Goal: Obtain resource: Acquire a specific non-purchased item like information or template

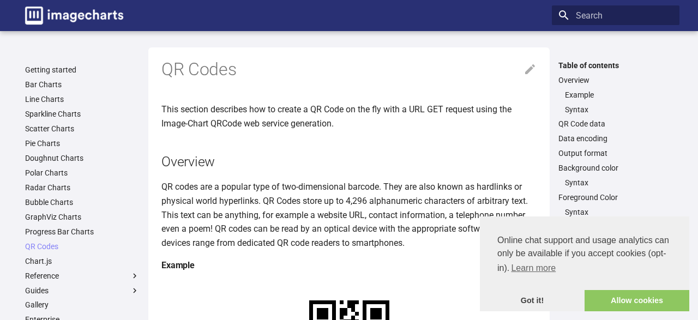
scroll to position [170, 0]
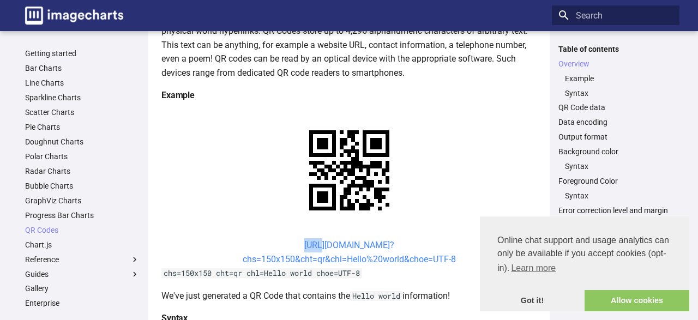
drag, startPoint x: 266, startPoint y: 249, endPoint x: 305, endPoint y: 247, distance: 39.8
click at [305, 247] on center "[URL][DOMAIN_NAME]? chs=150x150&cht=qr&chl=Hello%20world&choe=UTF-8" at bounding box center [348, 252] width 375 height 28
click at [301, 246] on link "[URL][DOMAIN_NAME]? chs=150x150&cht=qr&chl=Hello%20world&choe=UTF-8" at bounding box center [349, 252] width 213 height 25
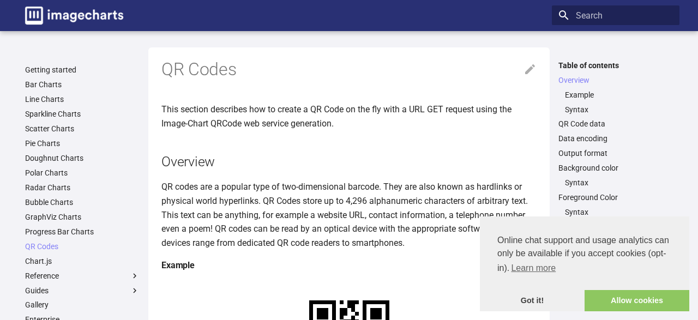
scroll to position [170, 0]
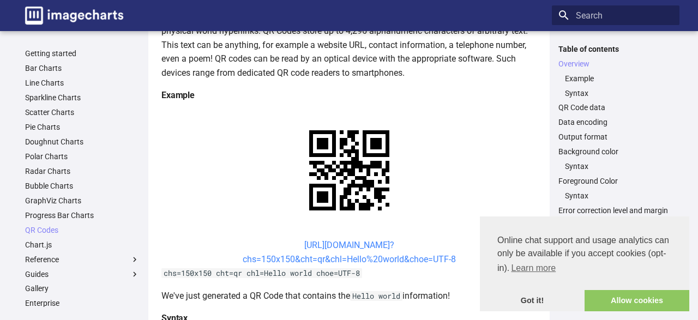
click at [288, 245] on link "[URL][DOMAIN_NAME]? chs=150x150&cht=qr&chl=Hello%20world&choe=UTF-8" at bounding box center [349, 252] width 213 height 25
drag, startPoint x: 467, startPoint y: 257, endPoint x: 278, endPoint y: 247, distance: 188.9
click at [278, 247] on center "[URL][DOMAIN_NAME]? chs=150x150&cht=qr&chl=Hello%20world&choe=UTF-8" at bounding box center [348, 252] width 375 height 28
copy link "[URL][DOMAIN_NAME]? chs=150x150&cht=qr&chl=Hello%20world&choe=UTF-8"
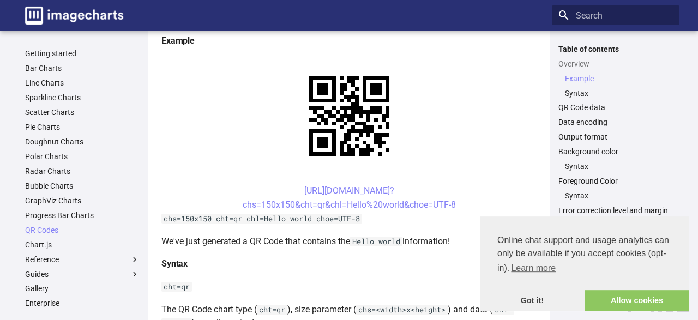
scroll to position [276, 0]
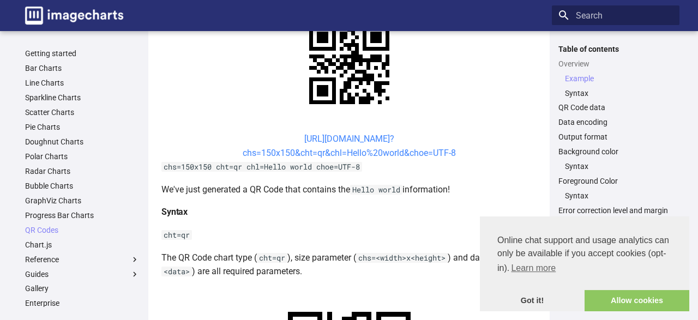
click at [288, 137] on link "[URL][DOMAIN_NAME]? chs=150x150&cht=qr&chl=Hello%20world&choe=UTF-8" at bounding box center [349, 146] width 213 height 25
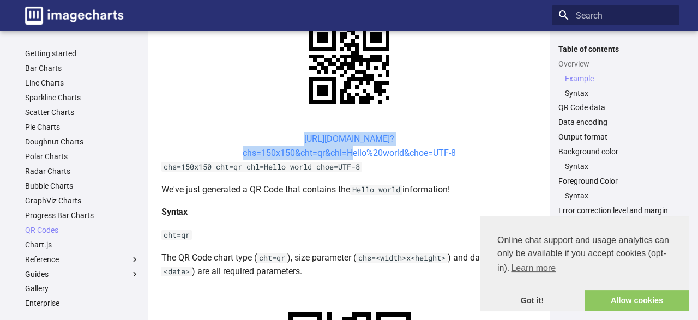
drag, startPoint x: 251, startPoint y: 140, endPoint x: 344, endPoint y: 154, distance: 93.8
click at [344, 154] on center "[URL][DOMAIN_NAME]? chs=150x150&cht=qr&chl=Hello%20world&choe=UTF-8" at bounding box center [348, 146] width 375 height 28
copy link "[URL][DOMAIN_NAME]? chs=150x150&cht=qr&chl="
